Goal: Transaction & Acquisition: Purchase product/service

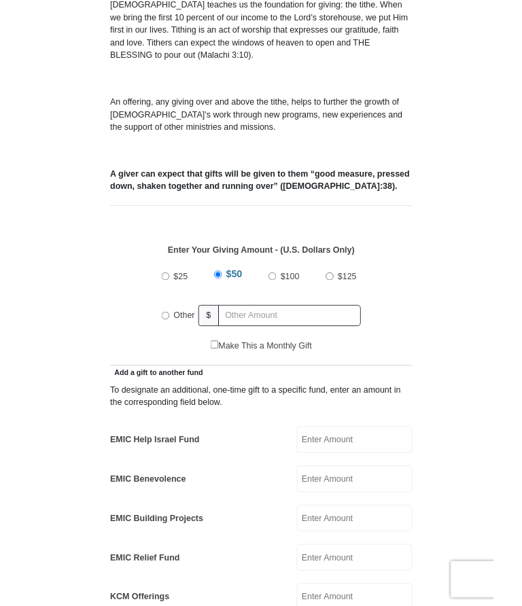
scroll to position [361, 0]
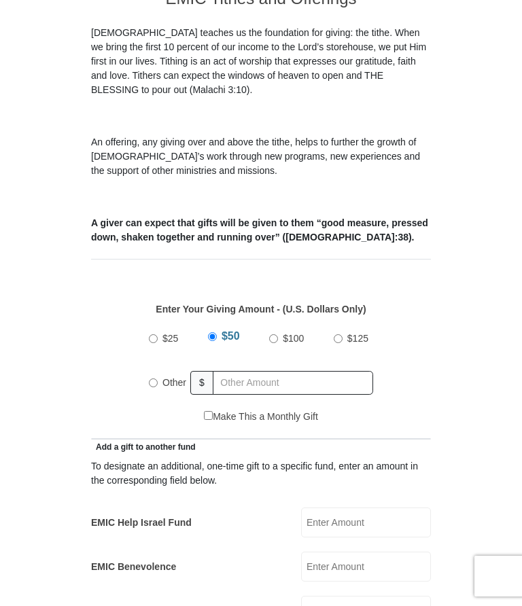
click at [154, 378] on input "Other" at bounding box center [153, 382] width 9 height 9
radio input "true"
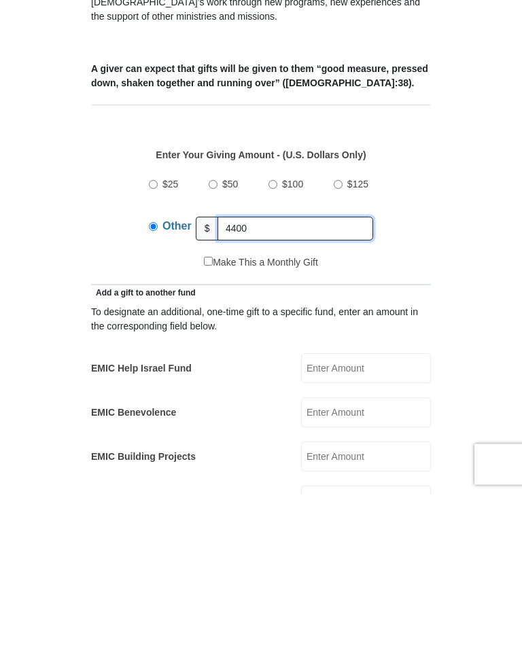
type input "4400"
click at [365, 508] on input "EMIC Help Israel Fund" at bounding box center [366, 523] width 130 height 30
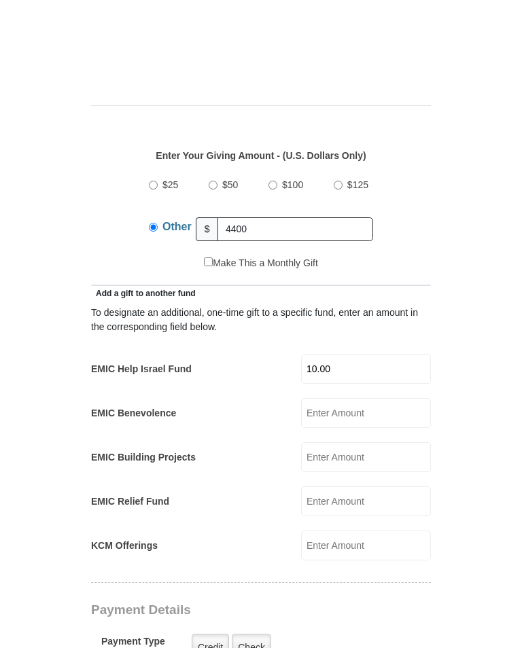
scroll to position [606, 0]
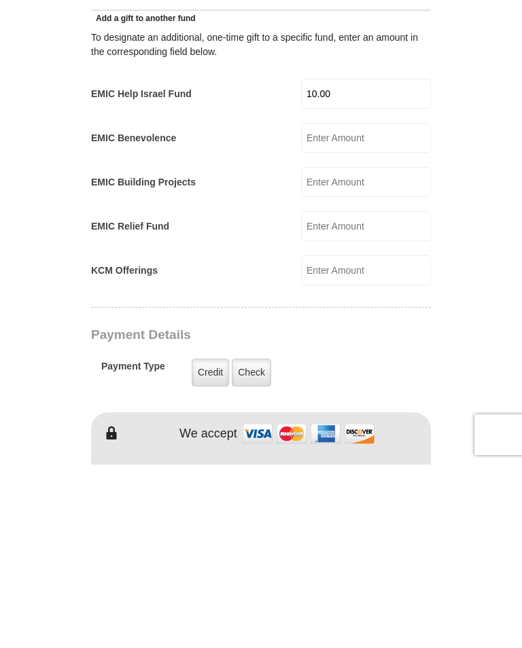
type input "10.00"
click at [247, 542] on label "Check" at bounding box center [251, 556] width 39 height 28
click at [0, 0] on input "Check" at bounding box center [0, 0] width 0 height 0
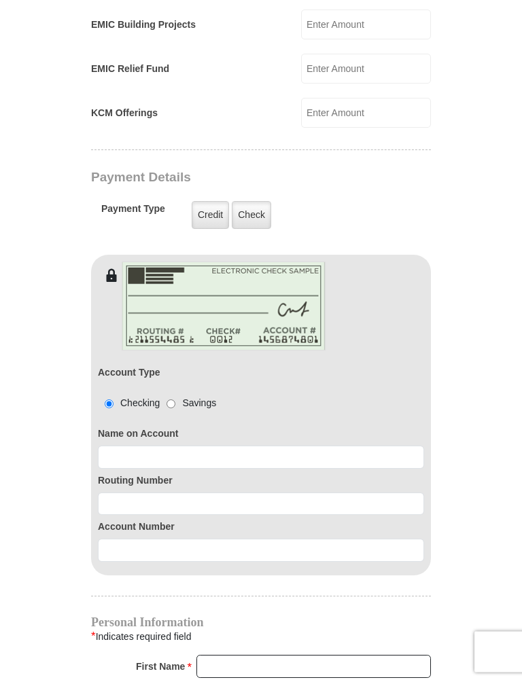
scroll to position [955, 0]
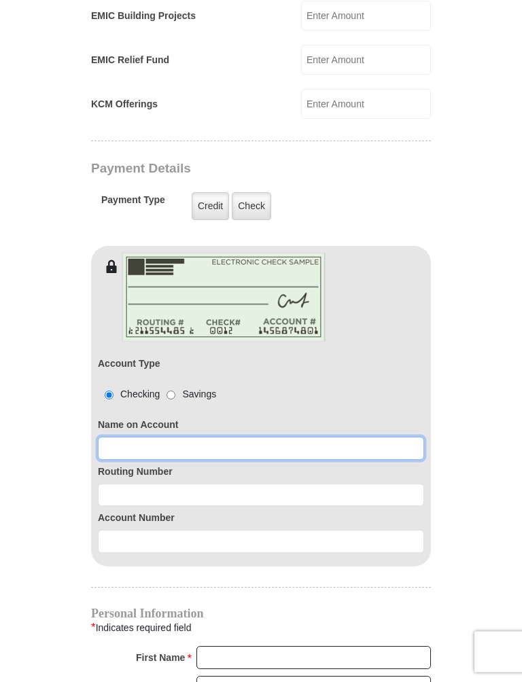
click at [108, 438] on input at bounding box center [261, 449] width 326 height 23
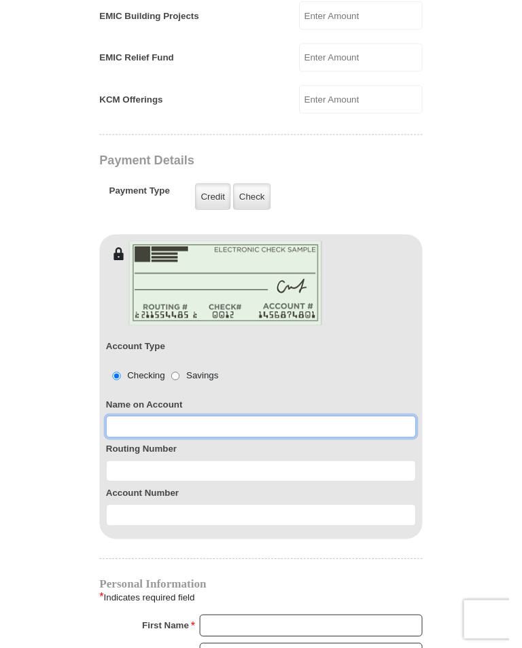
scroll to position [967, 0]
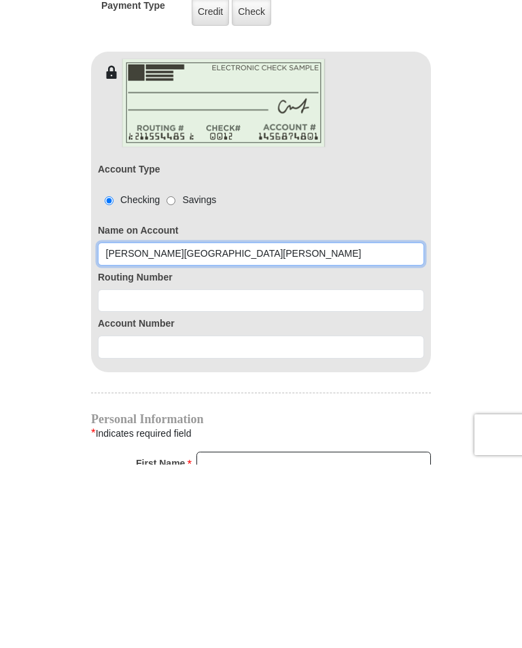
type input "[PERSON_NAME][GEOGRAPHIC_DATA][PERSON_NAME]"
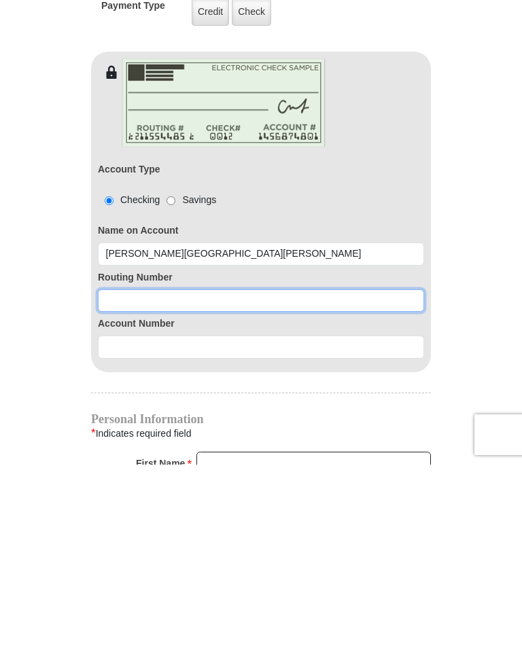
click at [117, 473] on input at bounding box center [261, 484] width 326 height 23
type input "111000025"
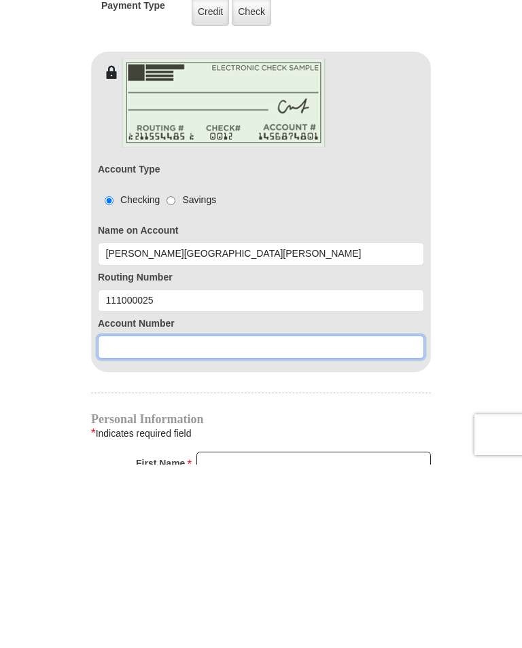
click at [124, 519] on input at bounding box center [261, 530] width 326 height 23
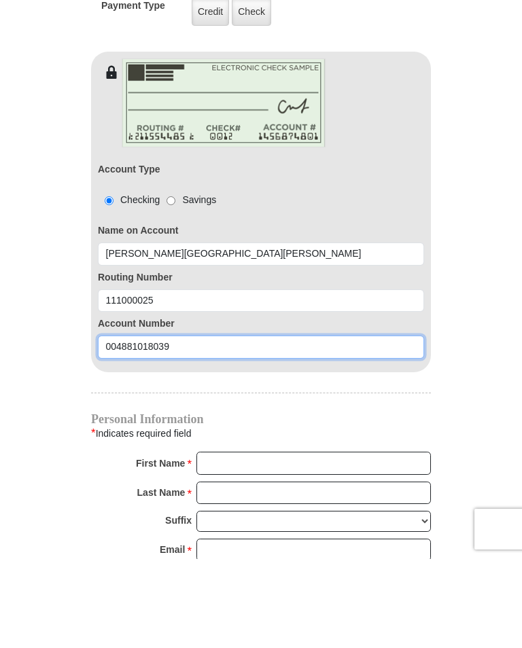
scroll to position [1080, 0]
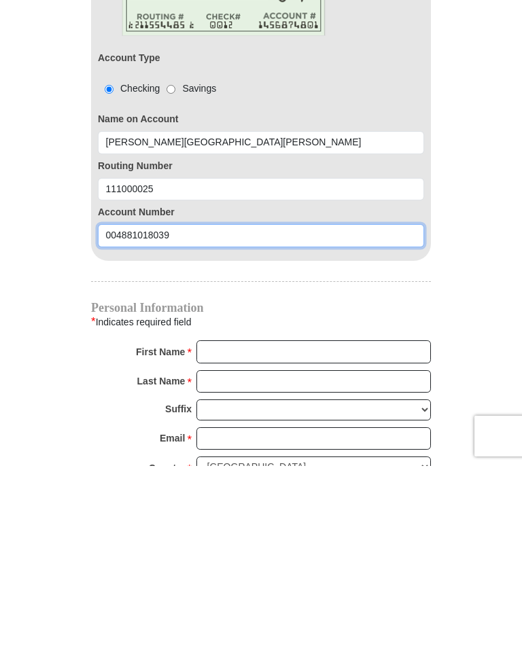
type input "004881018039"
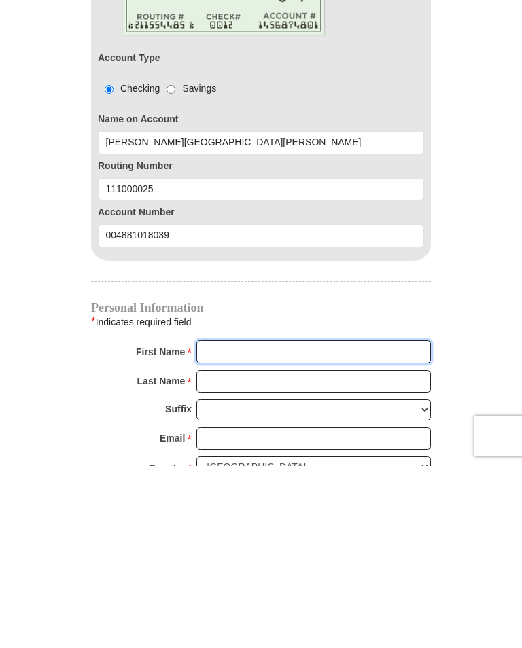
click at [222, 523] on input "First Name *" at bounding box center [313, 534] width 234 height 23
type input "[PERSON_NAME]"
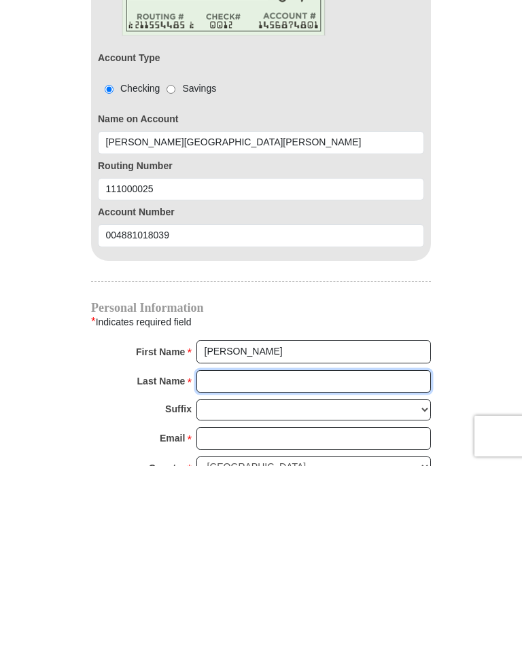
type input "[PERSON_NAME]"
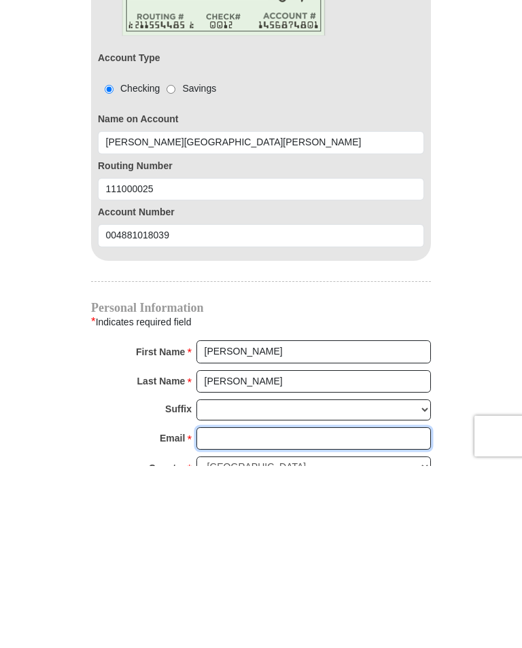
type input "[EMAIL_ADDRESS][DOMAIN_NAME]"
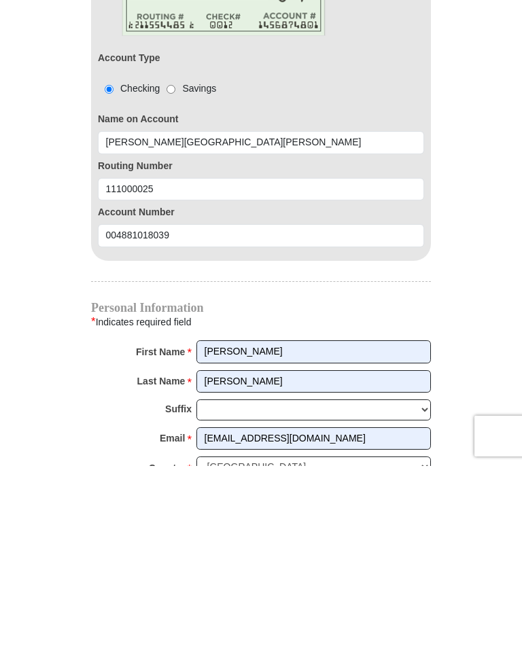
type input "[STREET_ADDRESS]"
type input "Midland"
select select "[GEOGRAPHIC_DATA]"
type input "79705"
type input "4322888070"
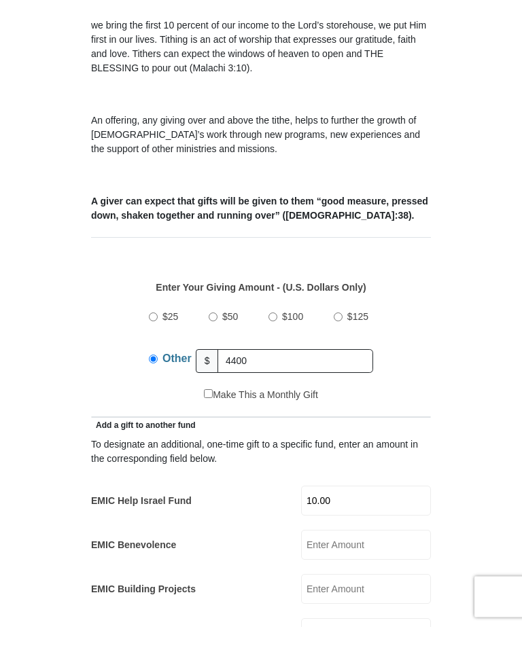
scroll to position [396, 0]
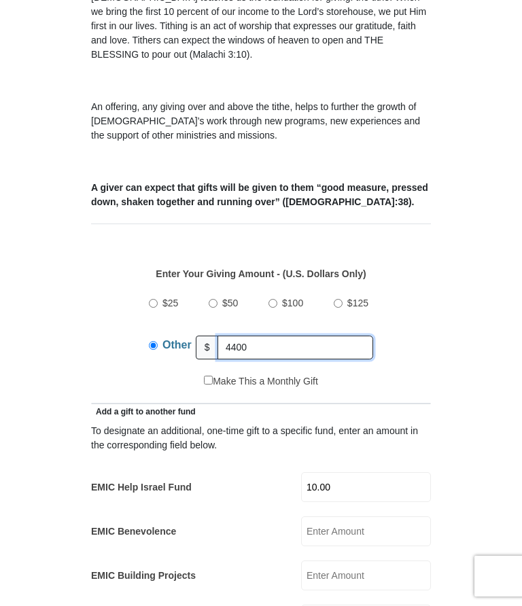
click at [268, 336] on input "4400" at bounding box center [295, 348] width 156 height 24
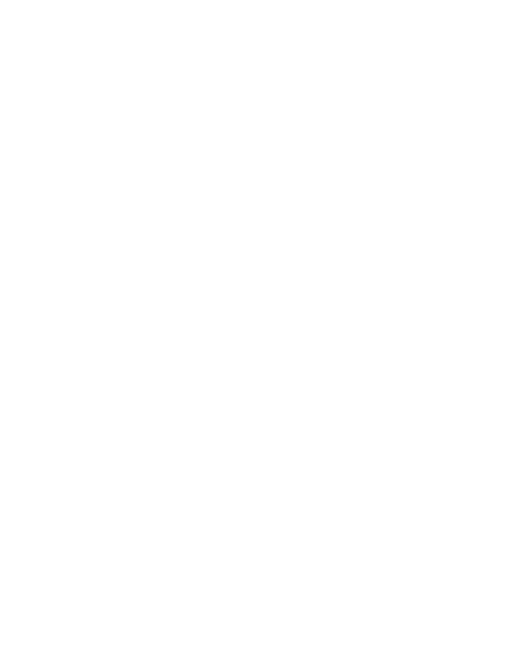
scroll to position [1719, 0]
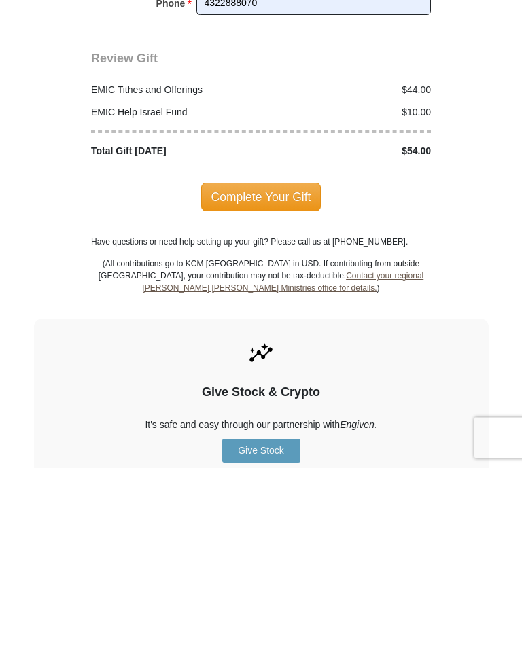
type input "44.00"
click at [285, 364] on span "Complete Your Gift" at bounding box center [261, 378] width 120 height 29
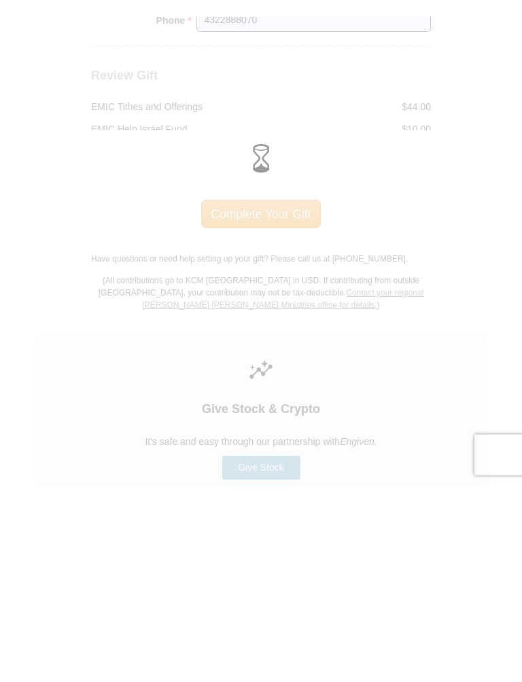
scroll to position [1900, 0]
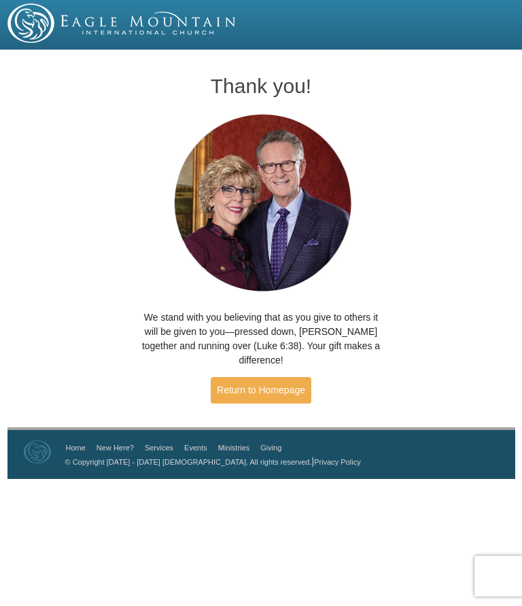
click at [287, 377] on link "Return to Homepage" at bounding box center [261, 390] width 101 height 27
